Goal: Task Accomplishment & Management: Manage account settings

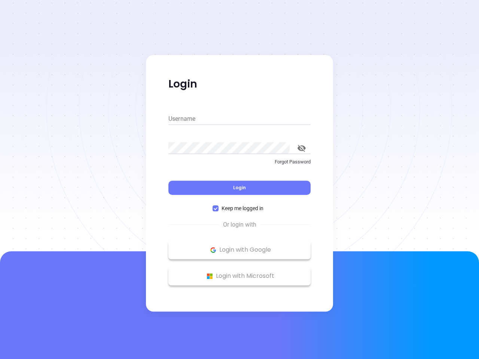
click at [240, 180] on div "Login" at bounding box center [239, 183] width 142 height 23
click at [240, 119] on input "Username" at bounding box center [239, 119] width 142 height 12
click at [302, 148] on icon "toggle password visibility" at bounding box center [302, 148] width 8 height 7
click at [240, 188] on span "Login" at bounding box center [239, 187] width 13 height 6
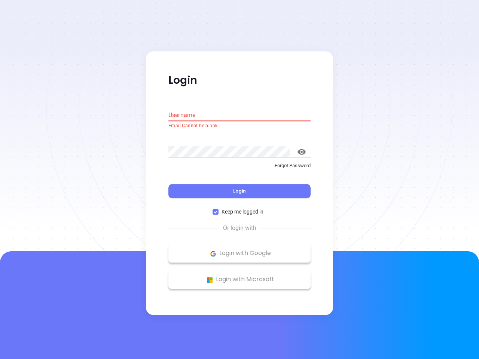
click at [240, 208] on span "Keep me logged in" at bounding box center [243, 212] width 48 height 8
click at [219, 209] on input "Keep me logged in" at bounding box center [216, 212] width 6 height 6
checkbox input "false"
click at [240, 250] on p "Login with Google" at bounding box center [239, 253] width 135 height 11
click at [240, 276] on p "Login with Microsoft" at bounding box center [239, 279] width 135 height 11
